Goal: Information Seeking & Learning: Find specific fact

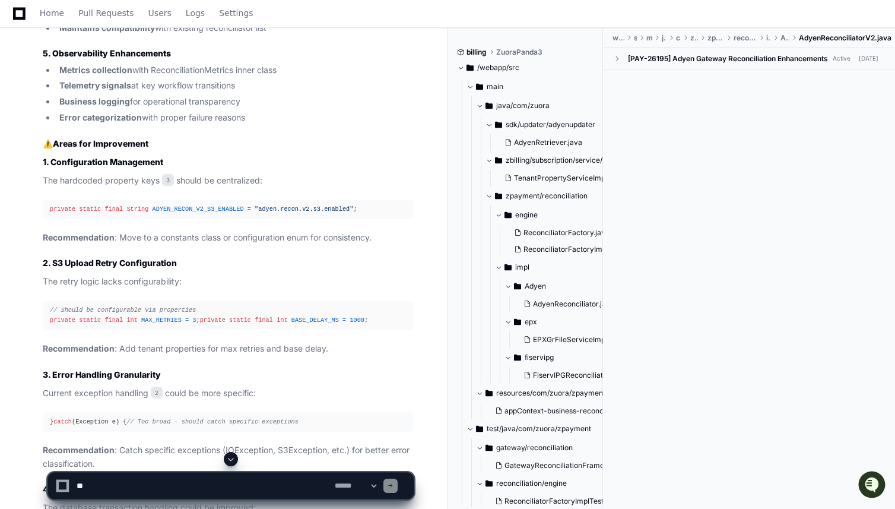
scroll to position [1262, 0]
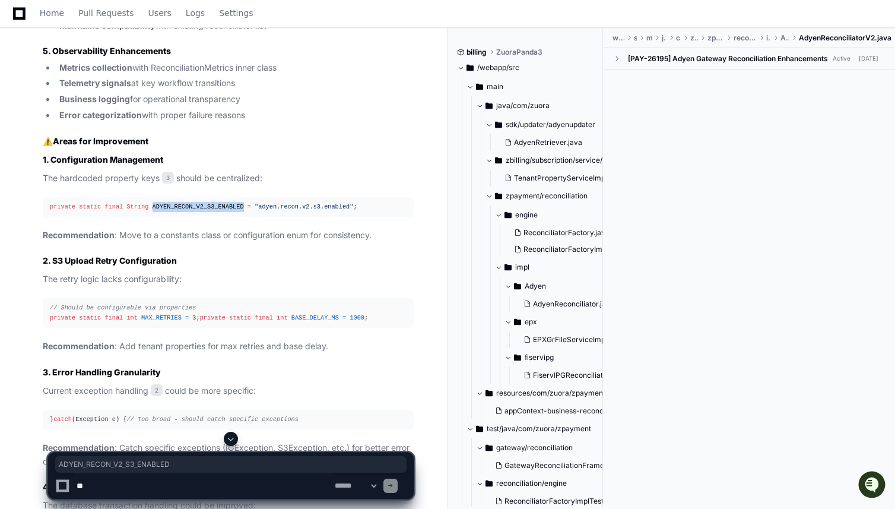
drag, startPoint x: 153, startPoint y: 238, endPoint x: 244, endPoint y: 233, distance: 90.9
click at [244, 212] on div "private static final String ADYEN_RECON_V2_S3_ENABLED = "adyen.recon.v2.s3.enab…" at bounding box center [228, 207] width 357 height 10
copy span "ADYEN_RECON_V2_S3_ENABLED"
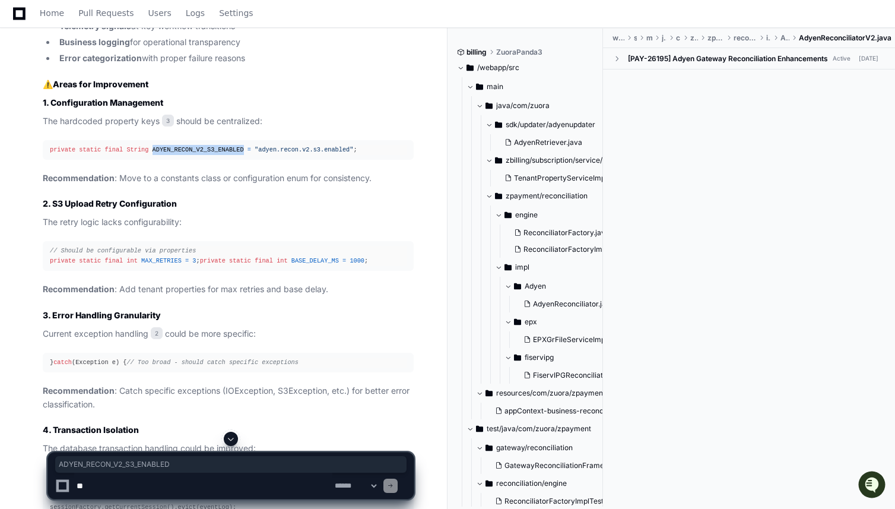
scroll to position [1319, 0]
copy span "ADYEN_RECON_V2_S3_ENABLED"
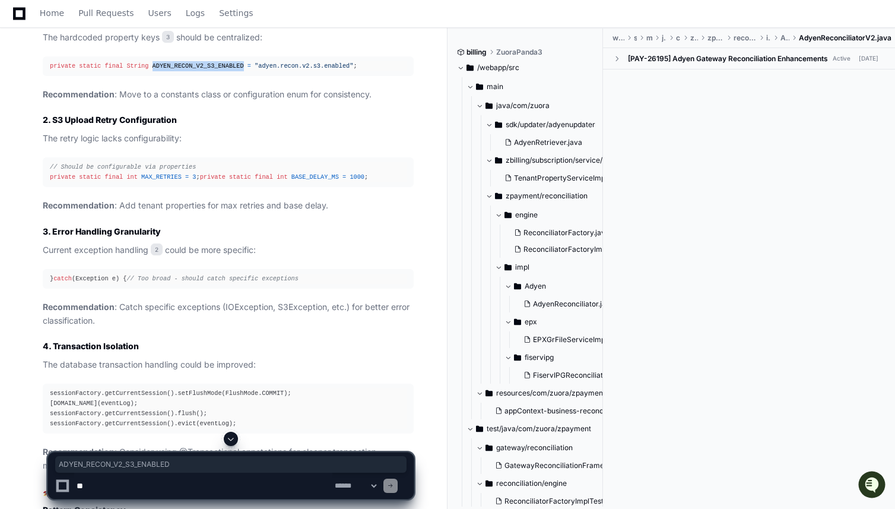
scroll to position [1401, 0]
drag, startPoint x: 142, startPoint y: 220, endPoint x: 251, endPoint y: 220, distance: 108.6
click at [252, 183] on div "// Should be configurable via properties private static final int MAX_RETRIES =…" at bounding box center [228, 173] width 357 height 20
copy div "BASE_DELAY_MS = 1000 ;"
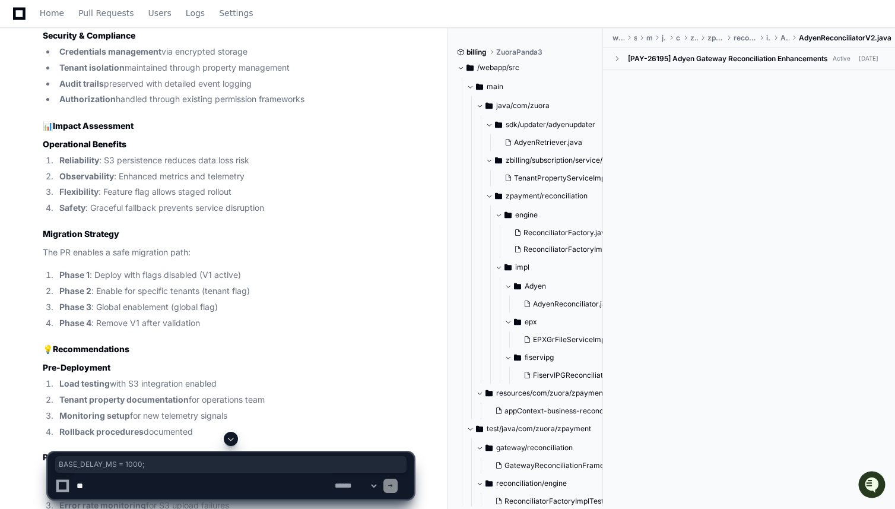
scroll to position [2085, 0]
